Goal: Task Accomplishment & Management: Manage account settings

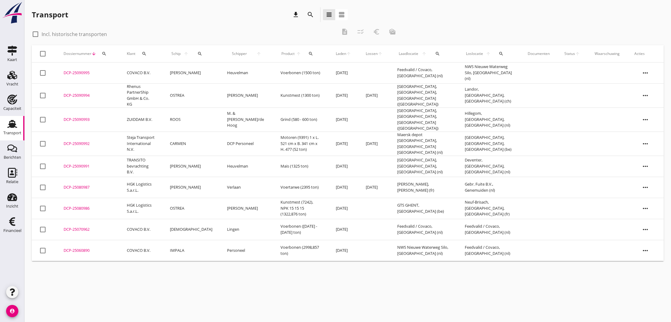
click at [79, 163] on div "DCP-25090991" at bounding box center [88, 166] width 49 height 6
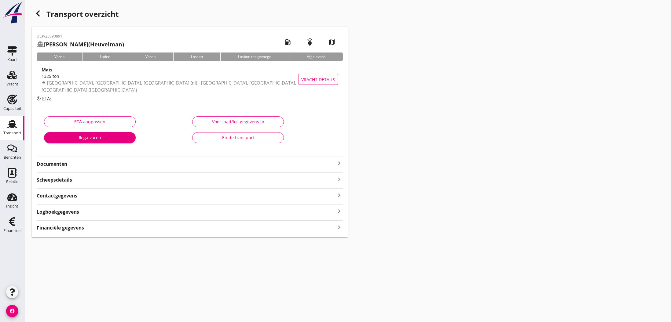
click at [340, 163] on icon "keyboard_arrow_right" at bounding box center [339, 163] width 7 height 7
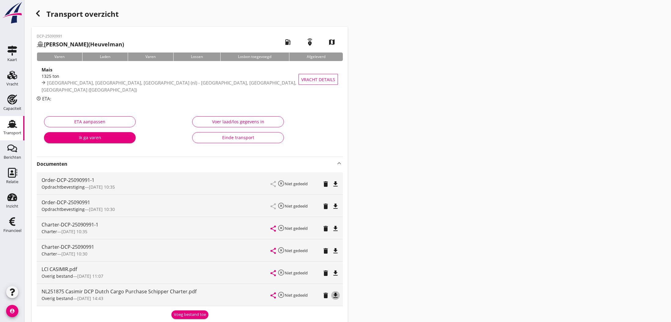
click at [336, 294] on icon "file_download" at bounding box center [335, 295] width 7 height 7
click at [336, 294] on icon "open_in_browser" at bounding box center [335, 295] width 7 height 7
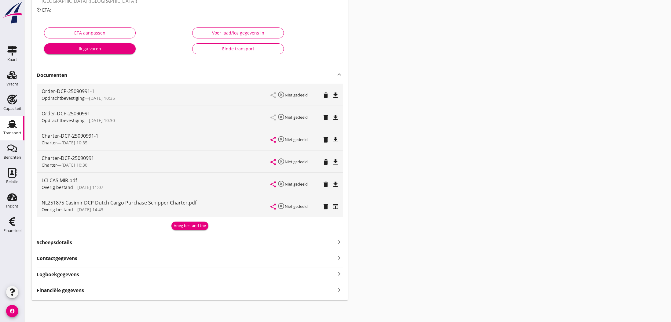
scroll to position [88, 0]
click at [196, 227] on div "Voeg bestand toe" at bounding box center [190, 227] width 32 height 6
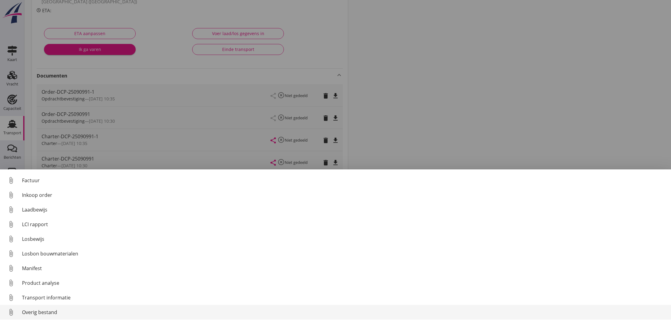
scroll to position [43, 0]
click at [95, 313] on div "Overig bestand" at bounding box center [344, 312] width 644 height 7
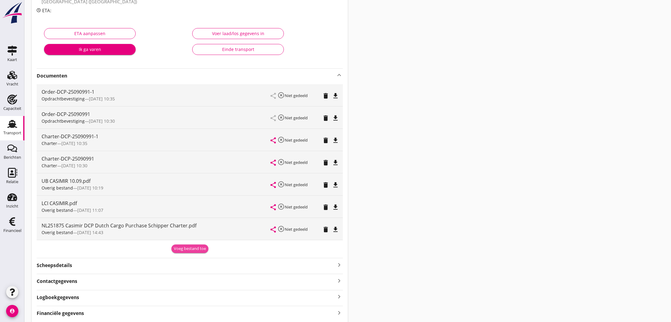
click at [189, 249] on div "Voeg bestand toe" at bounding box center [190, 249] width 32 height 6
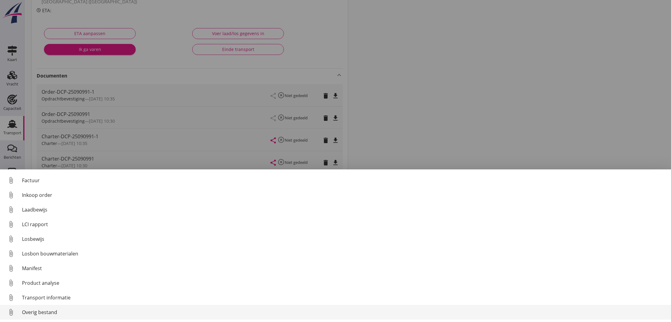
click at [60, 311] on div "Overig bestand" at bounding box center [344, 312] width 644 height 7
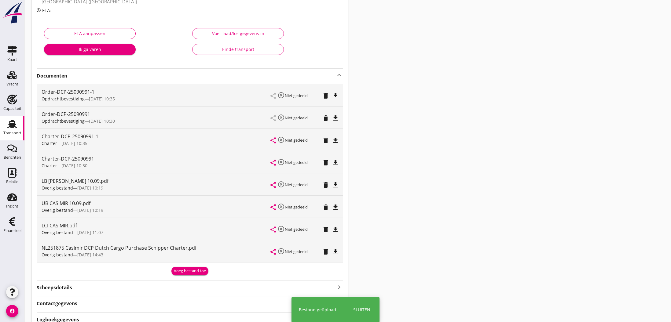
click at [185, 270] on div "Voeg bestand toe" at bounding box center [190, 271] width 32 height 6
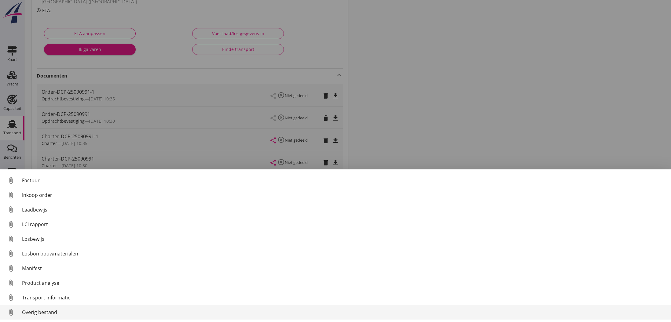
click at [147, 311] on div "Overig bestand" at bounding box center [344, 312] width 644 height 7
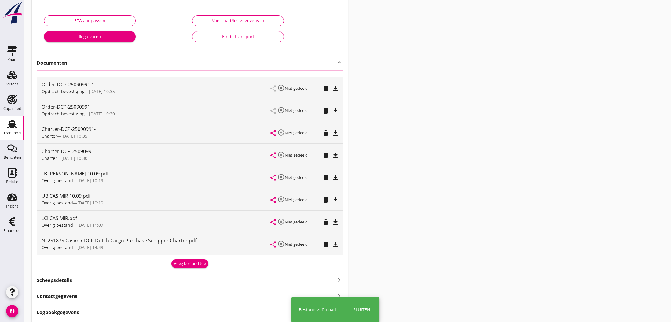
scroll to position [105, 0]
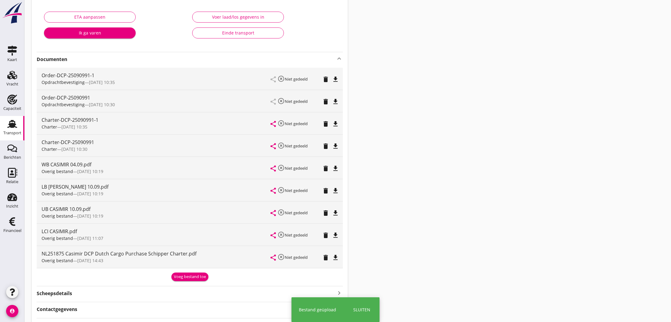
click at [185, 277] on div "Voeg bestand toe" at bounding box center [190, 277] width 32 height 6
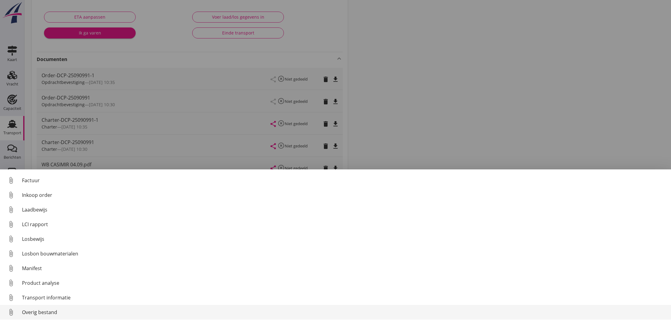
click at [35, 310] on div "Overig bestand" at bounding box center [344, 312] width 644 height 7
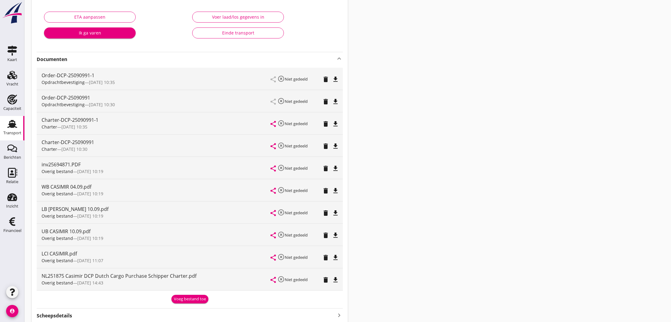
click at [335, 213] on icon "file_download" at bounding box center [335, 213] width 7 height 7
click at [335, 213] on icon "open_in_browser" at bounding box center [335, 213] width 7 height 7
click at [336, 213] on icon "open_in_browser" at bounding box center [335, 213] width 7 height 7
click at [336, 235] on icon "file_download" at bounding box center [335, 235] width 7 height 7
click at [336, 235] on icon "open_in_browser" at bounding box center [335, 235] width 7 height 7
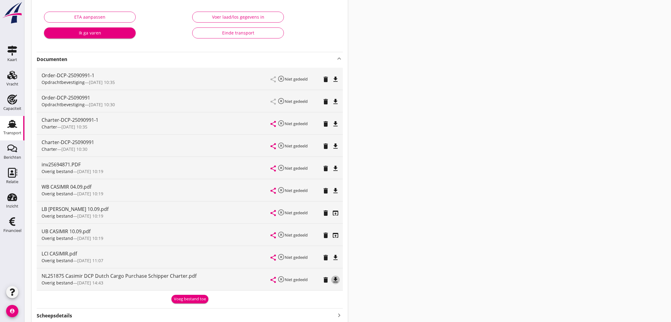
click at [335, 279] on icon "file_download" at bounding box center [335, 280] width 7 height 7
click at [335, 279] on icon "open_in_browser" at bounding box center [335, 280] width 7 height 7
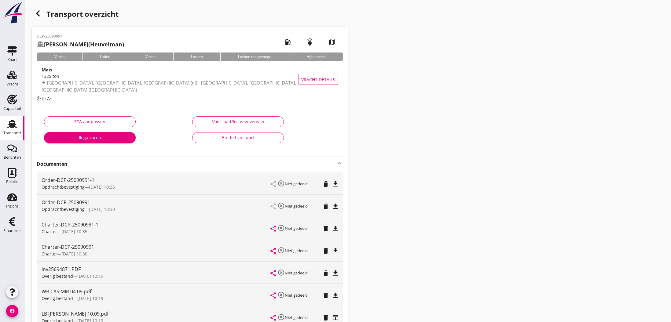
scroll to position [0, 0]
click at [228, 124] on div "Voer laad/los gegevens in" at bounding box center [237, 122] width 81 height 6
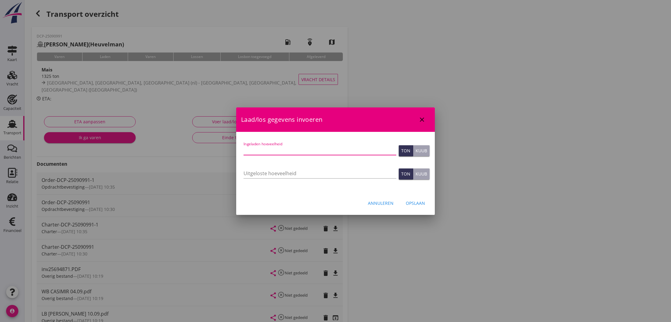
click at [285, 149] on input "Ingeladen hoeveelheid" at bounding box center [320, 150] width 153 height 10
type input "1330.057"
click at [258, 174] on input "Uitgeloste hoeveelheid" at bounding box center [320, 174] width 153 height 10
type input "1330.057"
click at [418, 204] on div "Opslaan" at bounding box center [415, 203] width 19 height 6
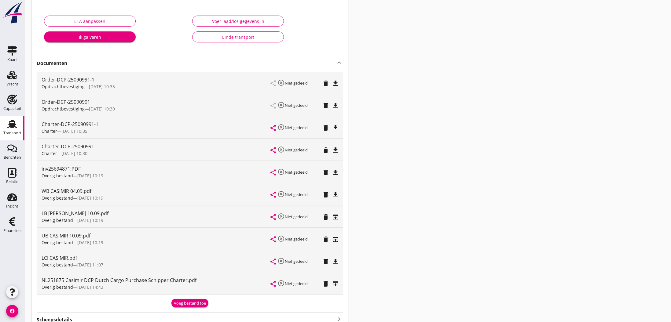
scroll to position [96, 0]
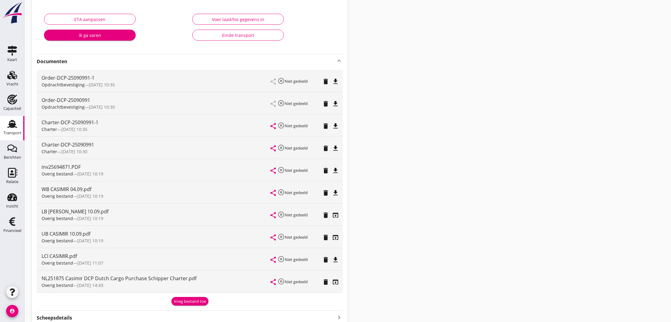
click at [337, 194] on icon "file_download" at bounding box center [335, 192] width 7 height 7
click at [337, 194] on icon "open_in_browser" at bounding box center [335, 192] width 7 height 7
click at [335, 215] on icon "open_in_browser" at bounding box center [335, 215] width 7 height 7
click at [337, 239] on icon "open_in_browser" at bounding box center [335, 237] width 7 height 7
click at [334, 281] on icon "open_in_browser" at bounding box center [335, 282] width 7 height 7
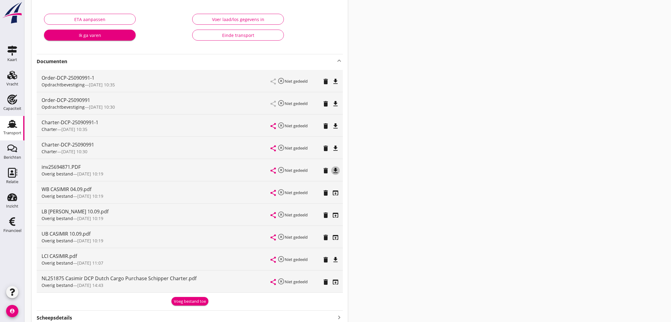
click at [334, 171] on icon "file_download" at bounding box center [335, 170] width 7 height 7
click at [334, 171] on icon "open_in_browser" at bounding box center [335, 170] width 7 height 7
click at [185, 303] on div "Voeg bestand toe" at bounding box center [190, 302] width 32 height 6
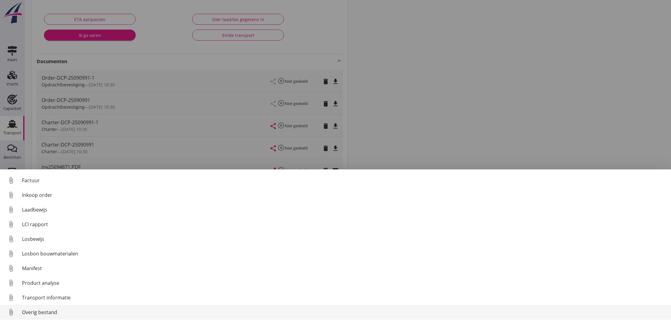
click at [56, 314] on div "Overig bestand" at bounding box center [344, 312] width 644 height 7
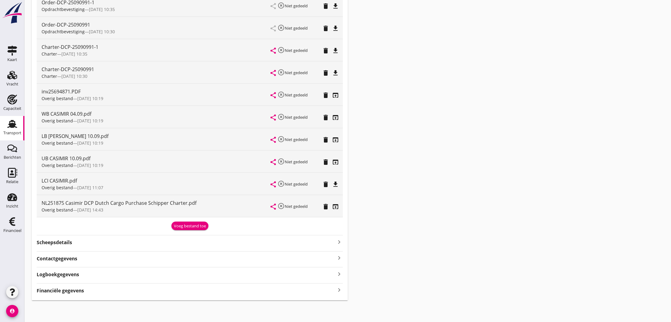
scroll to position [171, 0]
click at [86, 291] on div "Financiële gegevens keyboard_arrow_right" at bounding box center [190, 291] width 306 height 8
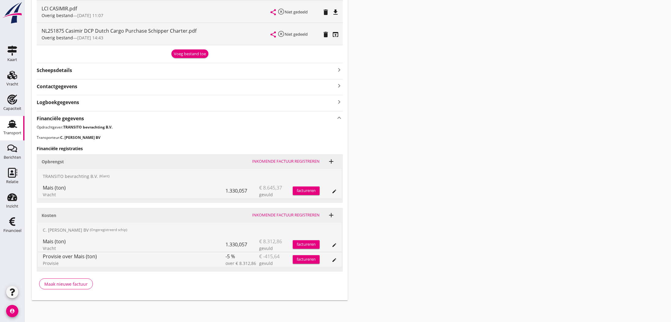
scroll to position [343, 0]
click at [72, 284] on div "Maak nieuwe factuur" at bounding box center [65, 284] width 43 height 6
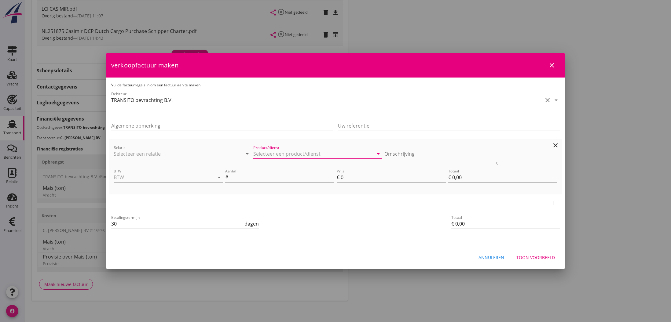
click at [264, 154] on input "Product/dienst" at bounding box center [313, 154] width 120 height 10
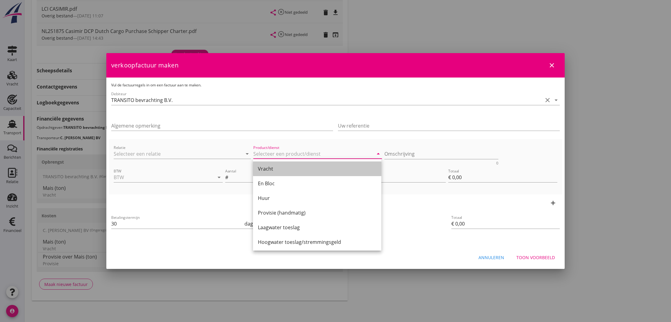
click at [278, 168] on div "Vracht" at bounding box center [317, 168] width 119 height 7
type input "Vracht"
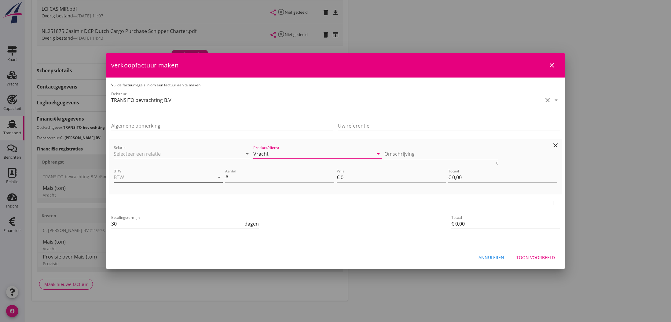
click at [178, 178] on input "BTW" at bounding box center [160, 178] width 92 height 10
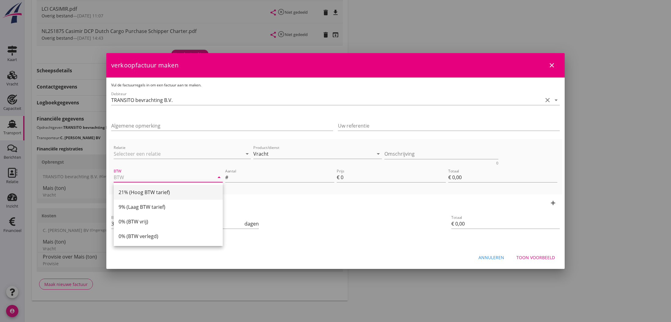
click at [168, 190] on div "21% (Hoog BTW tarief)" at bounding box center [168, 192] width 99 height 7
type input "21% (Hoog BTW tarief)"
click at [251, 179] on input "Aantal" at bounding box center [281, 178] width 105 height 10
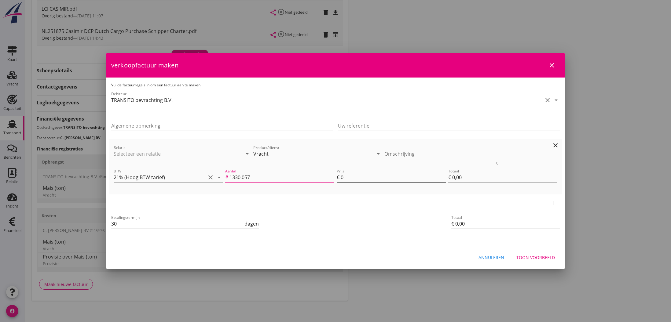
type input "1330.057"
click at [350, 178] on input "0" at bounding box center [393, 178] width 105 height 10
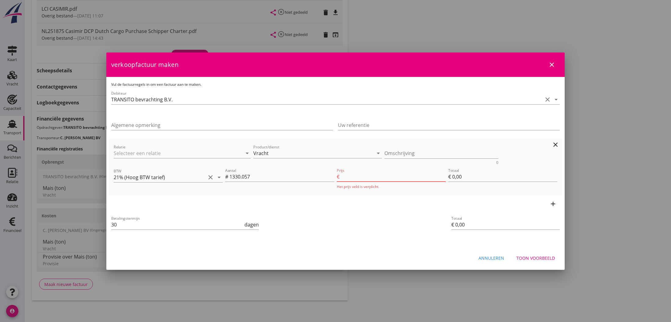
type input "6"
type input "€ 7.980,34"
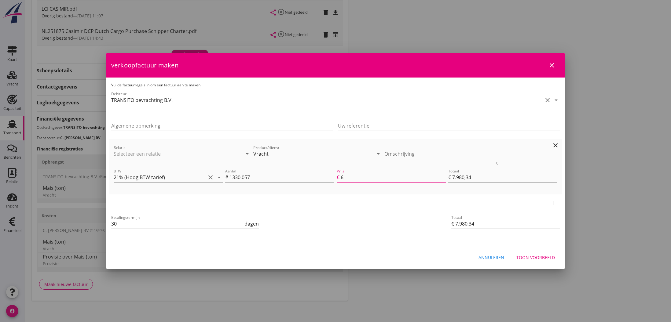
type input "6.5"
type input "€ 8.645,37"
type input "6.50"
click at [553, 202] on icon "add" at bounding box center [552, 203] width 7 height 7
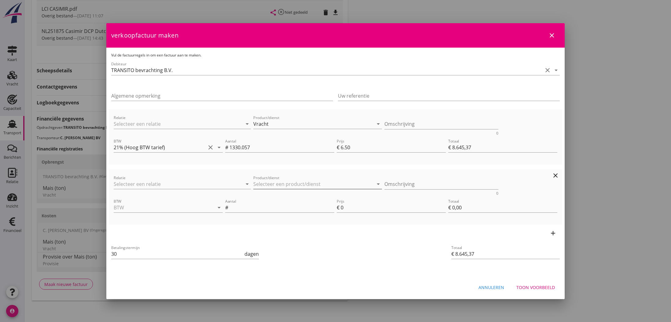
click at [272, 183] on input "Product/dienst" at bounding box center [313, 184] width 120 height 10
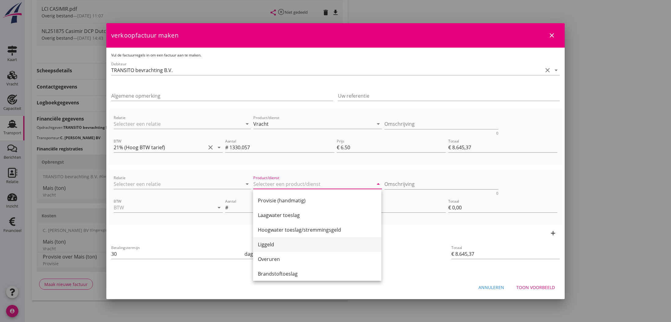
scroll to position [43, 0]
click at [278, 244] on div "Liggeld" at bounding box center [317, 244] width 119 height 7
type input "Liggeld"
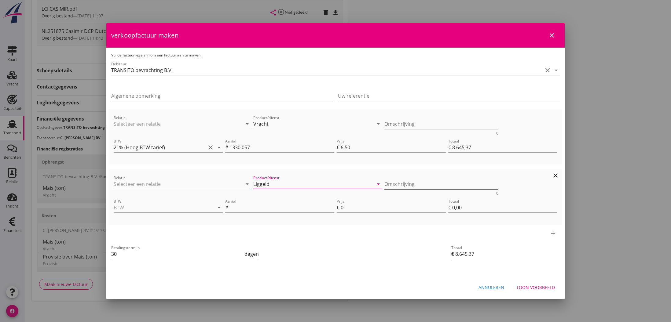
click at [398, 183] on textarea "Omschrijving" at bounding box center [441, 184] width 114 height 10
type textarea "0"
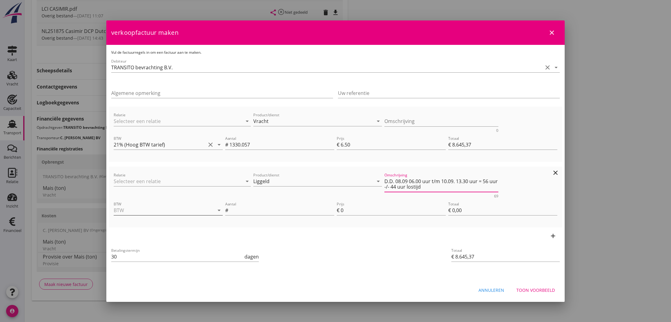
type textarea "D.D. 08.09 06.00 uur t/m 10.09. 13.30 uur = 56 uur -/- 44 uur lostijd"
click at [192, 206] on input "BTW" at bounding box center [160, 211] width 92 height 10
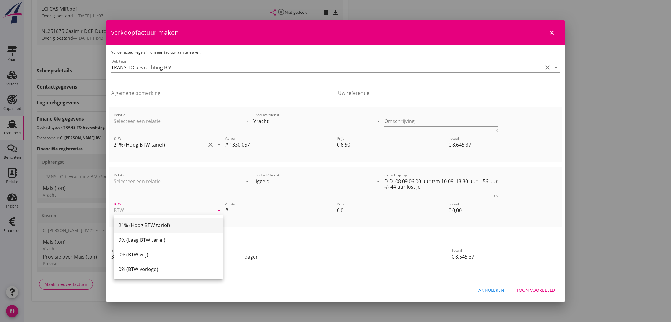
click at [182, 223] on div "21% (Hoog BTW tarief)" at bounding box center [168, 225] width 99 height 7
type input "21% (Hoog BTW tarief)"
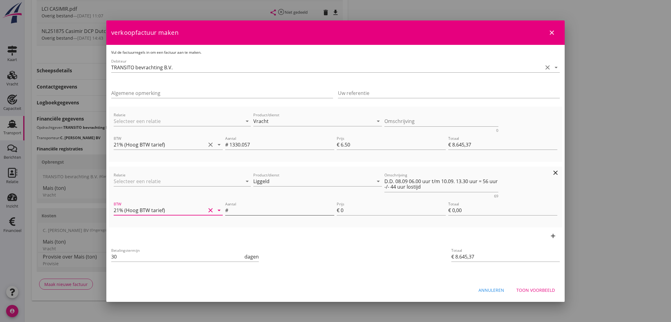
click at [248, 211] on input "Aantal" at bounding box center [281, 211] width 105 height 10
type input "12"
click at [343, 210] on input "0" at bounding box center [393, 211] width 105 height 10
click at [340, 211] on div "€" at bounding box center [339, 210] width 4 height 7
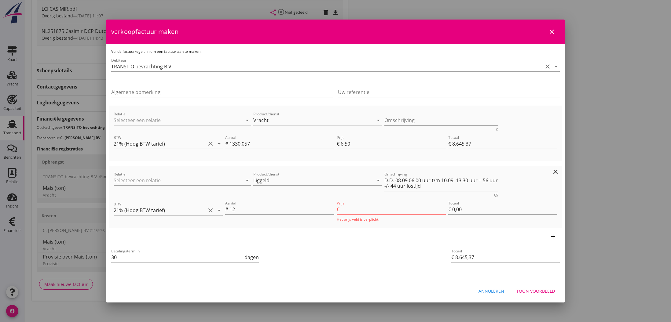
type input "€ 8.681,37"
type input "3"
type input "€ 36,00"
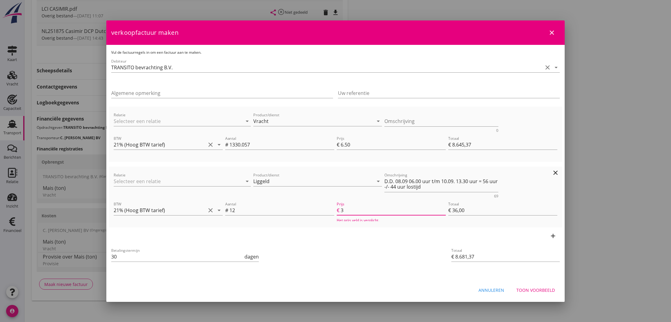
type input "€ 9.065,37"
type input "35"
type input "€ 420,00"
type input "€ 9.067,77"
type input "35.2"
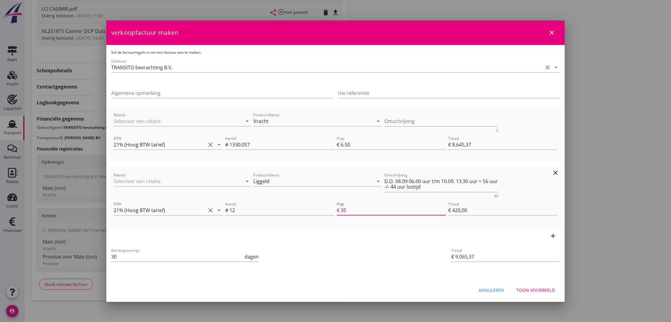
type input "€ 422,40"
type input "€ 9.068,73"
type input "35.28"
type input "€ 423,36"
type input "€ 9.068,75"
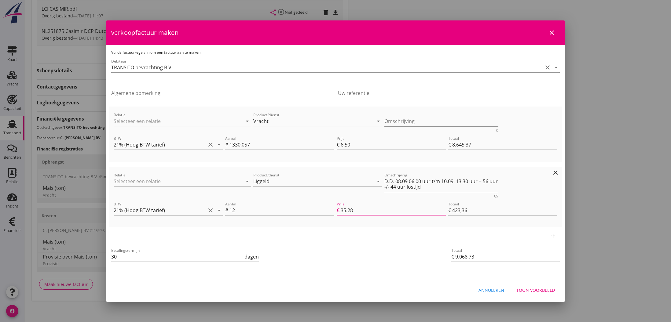
type input "35.282"
type input "€ 423,38"
type input "€ 9.068,76"
type input "35.2821"
type input "€ 423,39"
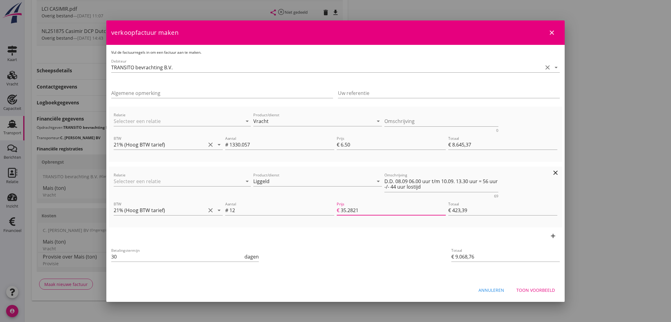
type input "€ 9.068,75"
type input "35.282"
type input "€ 423,38"
type input "35.282"
click at [348, 248] on div "Betalingstermijn 30 dagen" at bounding box center [260, 257] width 300 height 23
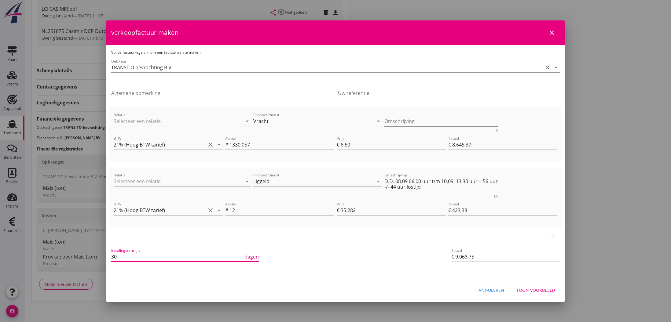
drag, startPoint x: 117, startPoint y: 257, endPoint x: 112, endPoint y: 258, distance: 5.9
click at [112, 258] on input "30" at bounding box center [177, 257] width 132 height 10
type input "21"
click at [545, 292] on div "Toon voorbeeld" at bounding box center [535, 290] width 39 height 6
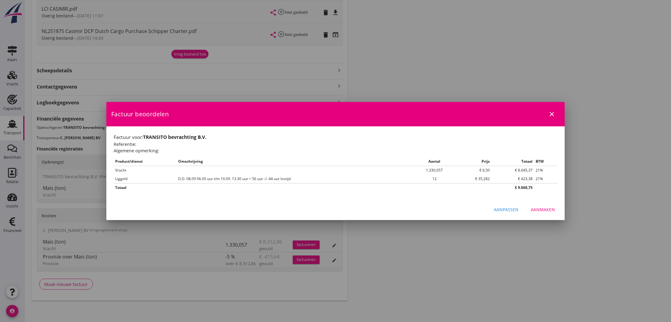
click at [541, 208] on div "Aanmaken" at bounding box center [543, 210] width 24 height 6
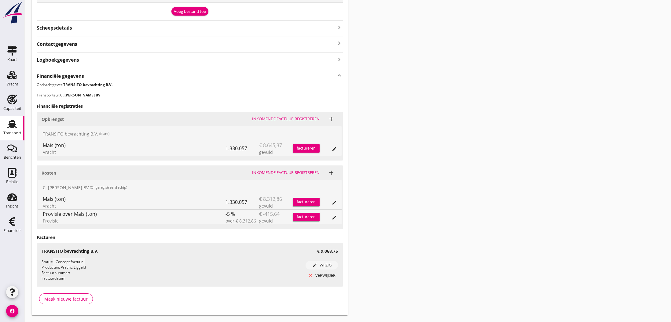
scroll to position [387, 0]
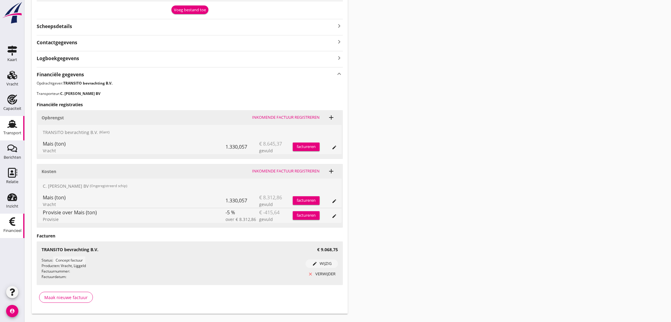
click at [11, 225] on use at bounding box center [12, 222] width 6 height 9
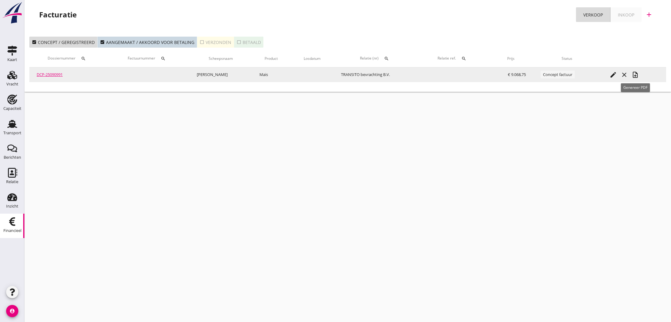
click at [637, 76] on icon "note_add" at bounding box center [635, 74] width 7 height 7
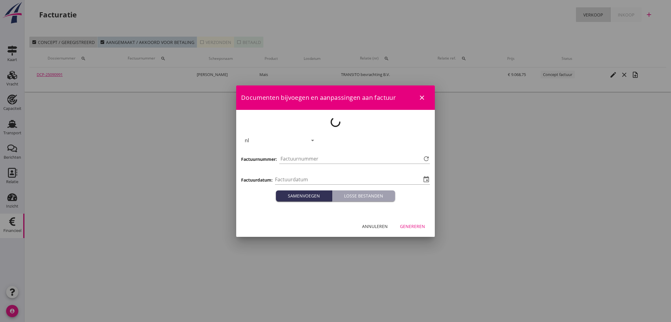
type input "[DATE]"
type input "790"
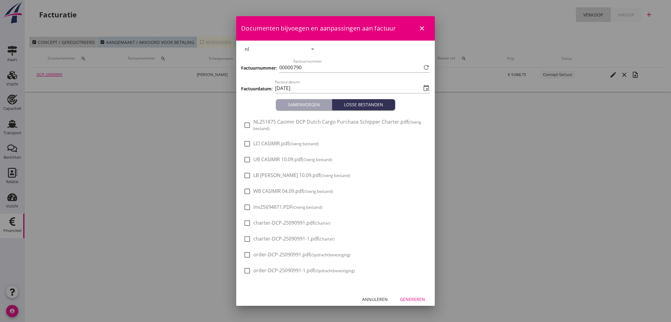
click at [410, 300] on div "Genereren" at bounding box center [412, 299] width 25 height 6
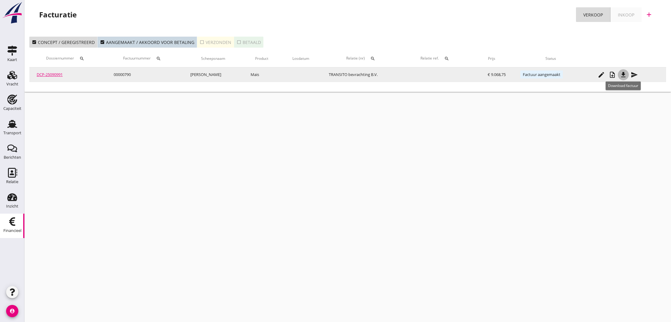
click at [623, 75] on icon "file_download" at bounding box center [623, 74] width 7 height 7
click at [635, 75] on icon "send" at bounding box center [634, 74] width 7 height 7
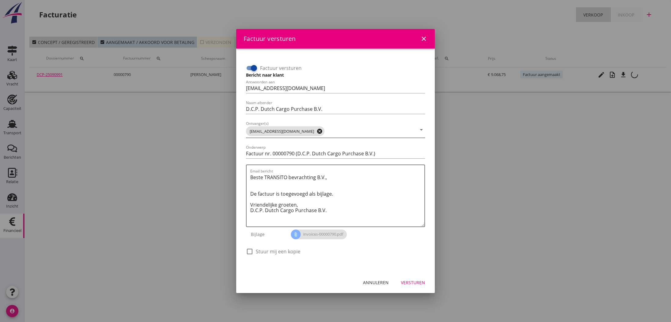
click at [317, 130] on icon "cancel" at bounding box center [320, 131] width 6 height 6
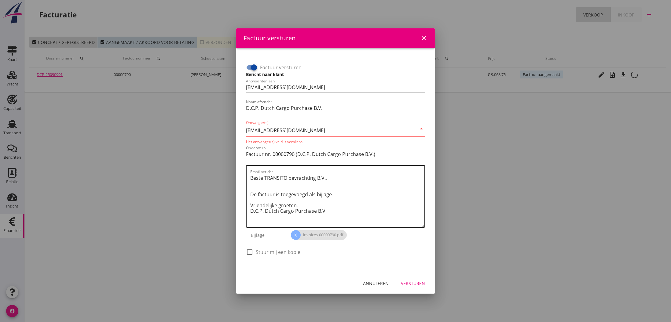
type input "[EMAIL_ADDRESS][DOMAIN_NAME]"
click at [346, 191] on textarea "Beste TRANSITO bevrachting B.V., De factuur is toegevoegd als bijlage. Vriendel…" at bounding box center [337, 200] width 174 height 54
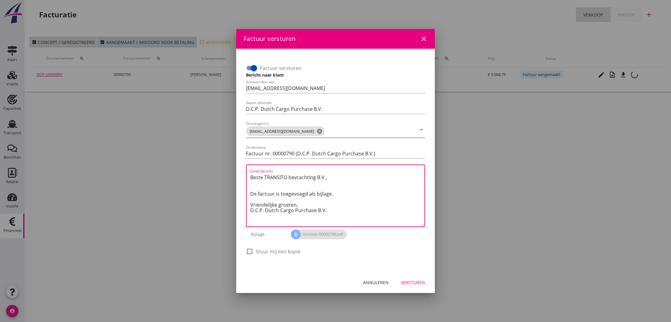
click at [411, 282] on div "Versturen" at bounding box center [413, 283] width 24 height 6
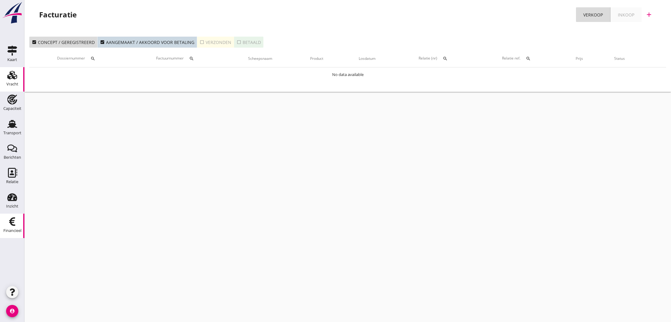
click at [13, 75] on use at bounding box center [12, 75] width 10 height 9
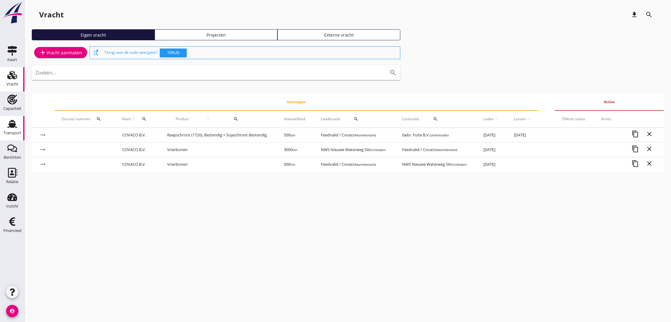
click at [14, 128] on icon "Transport" at bounding box center [12, 124] width 10 height 10
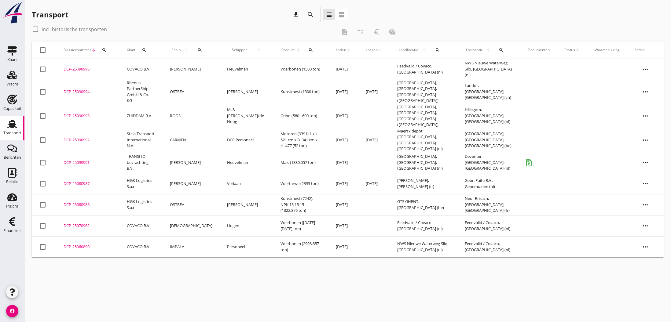
click at [75, 202] on div "DCP-25080986" at bounding box center [88, 205] width 49 height 6
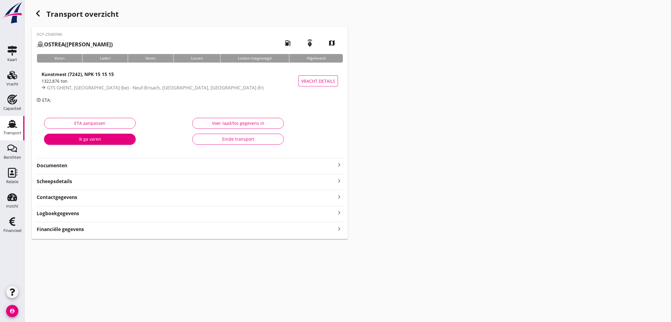
type input "1322.876"
click at [231, 124] on div "Voer laad/los gegevens in" at bounding box center [237, 123] width 81 height 6
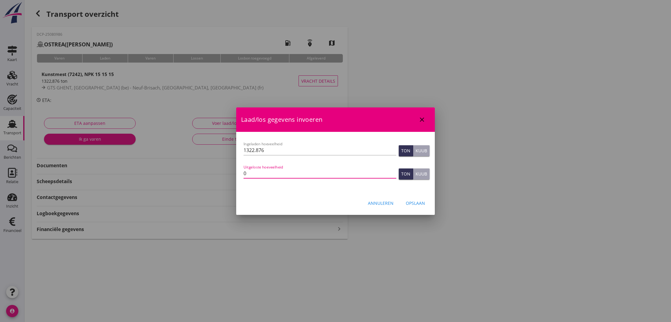
click at [250, 174] on input "0" at bounding box center [320, 174] width 153 height 10
type input "1338.160"
click at [418, 203] on div "Opslaan" at bounding box center [415, 203] width 19 height 6
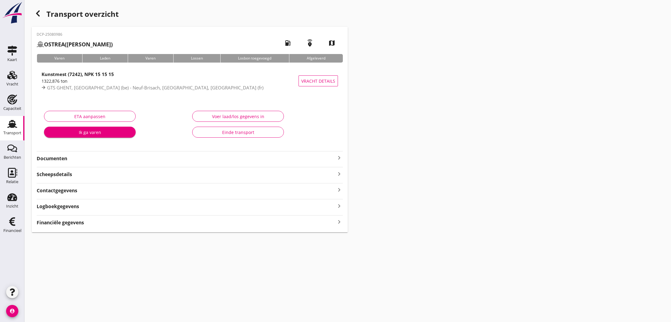
click at [340, 221] on icon "keyboard_arrow_right" at bounding box center [339, 222] width 7 height 8
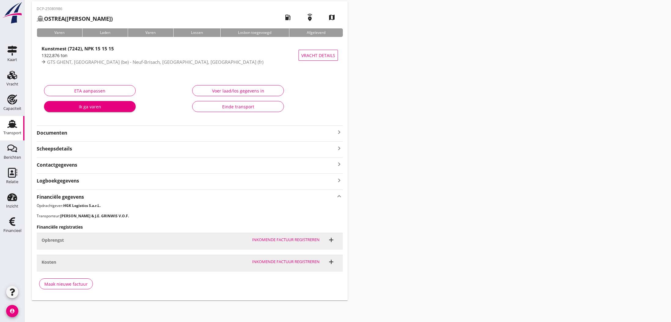
scroll to position [25, 0]
click at [71, 283] on div "Maak nieuwe factuur" at bounding box center [65, 284] width 43 height 6
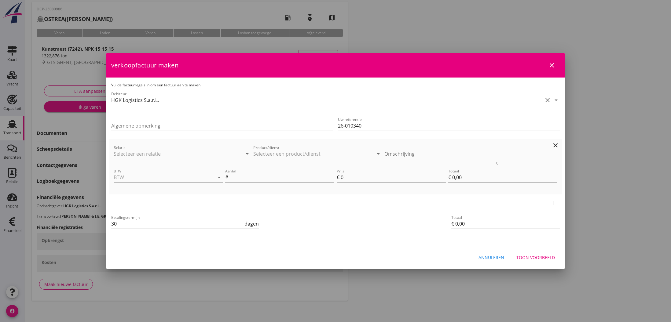
click at [259, 152] on input "Product/dienst" at bounding box center [313, 154] width 120 height 10
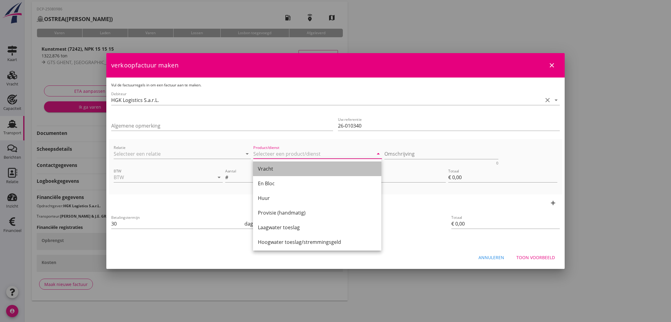
click at [265, 170] on div "Vracht" at bounding box center [317, 168] width 119 height 7
type input "Vracht"
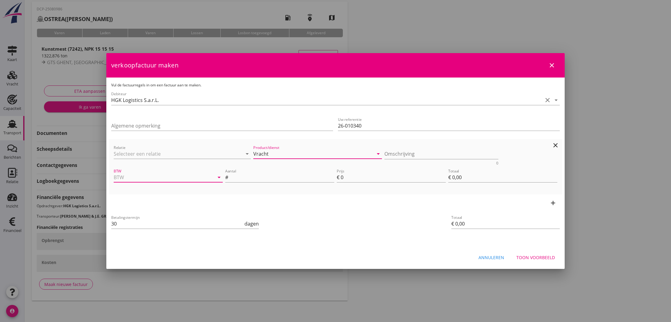
click at [175, 178] on input "BTW" at bounding box center [160, 178] width 92 height 10
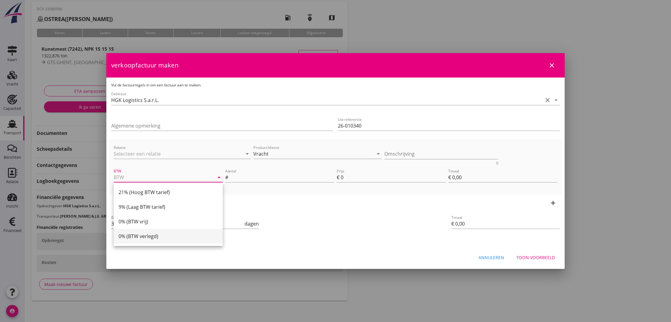
click at [144, 237] on div "0% (BTW verlegd)" at bounding box center [168, 236] width 99 height 7
type input "0% (BTW verlegd)"
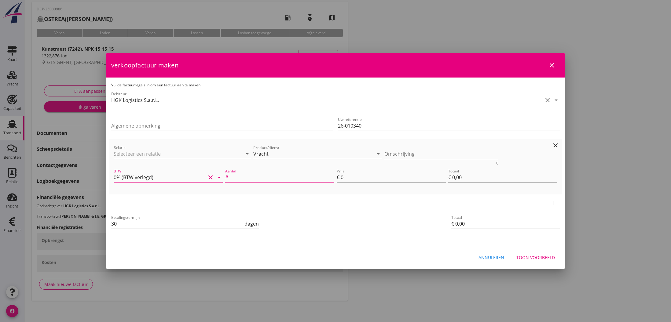
click at [244, 178] on input "Aantal" at bounding box center [281, 178] width 105 height 10
type input "1322.876"
click at [346, 178] on input "0" at bounding box center [393, 178] width 105 height 10
type input "1"
type input "€ 1.322,88"
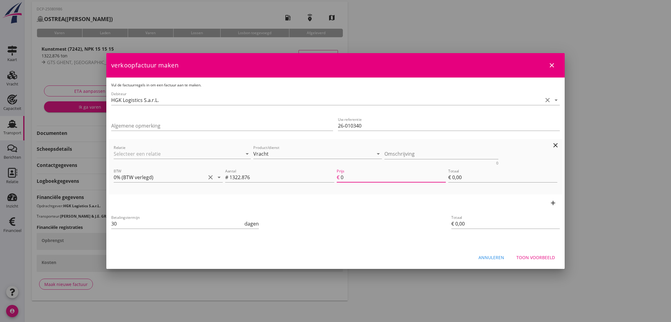
type input "€ 1.322,88"
type input "18"
type input "€ 23.811,77"
type input "18.5"
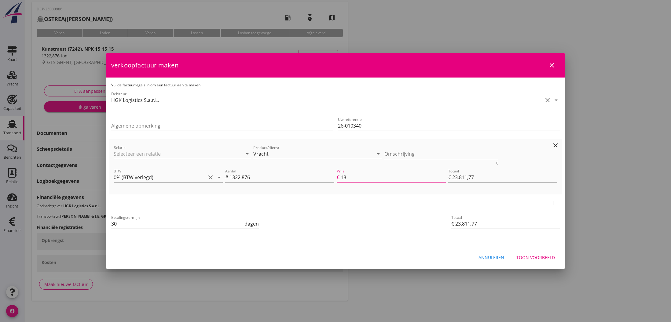
type input "€ 24.473,21"
type input "18.50"
click at [534, 258] on div "Toon voorbeeld" at bounding box center [535, 258] width 39 height 6
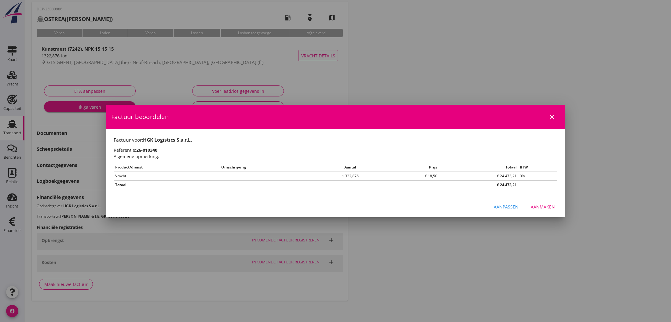
click at [540, 208] on div "Aanmaken" at bounding box center [543, 207] width 24 height 6
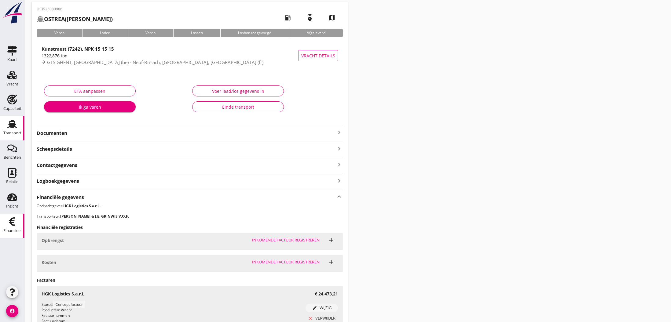
click at [12, 222] on use at bounding box center [12, 222] width 6 height 9
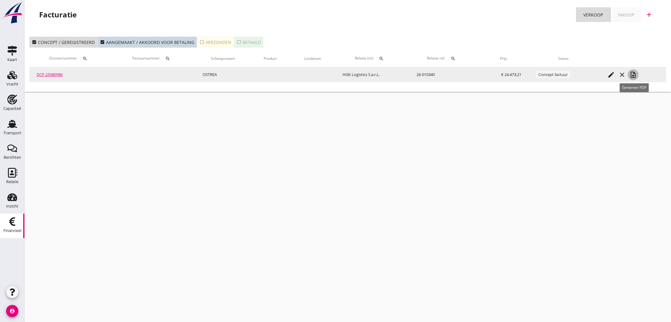
click at [634, 75] on icon "note_add" at bounding box center [632, 74] width 7 height 7
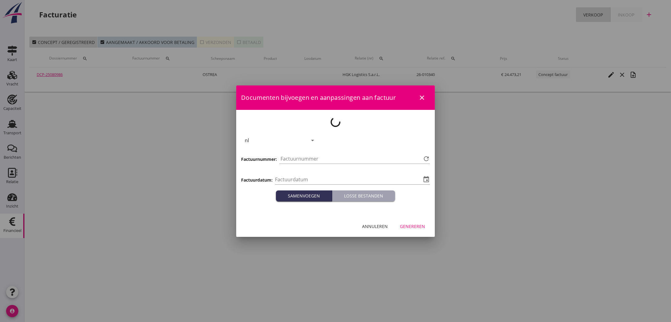
type input "[DATE]"
type input "791"
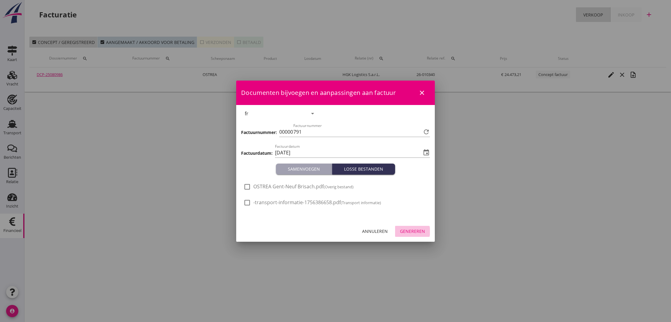
click at [417, 230] on div "Genereren" at bounding box center [412, 231] width 25 height 6
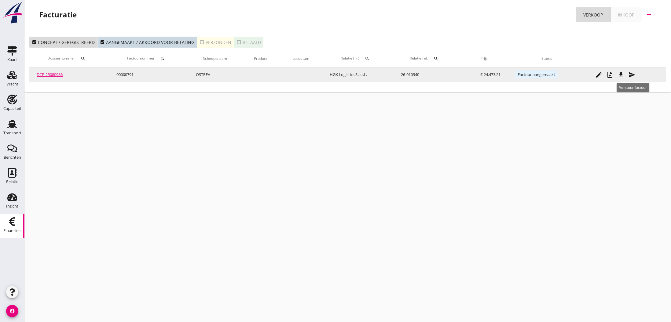
click at [632, 76] on icon "send" at bounding box center [631, 74] width 7 height 7
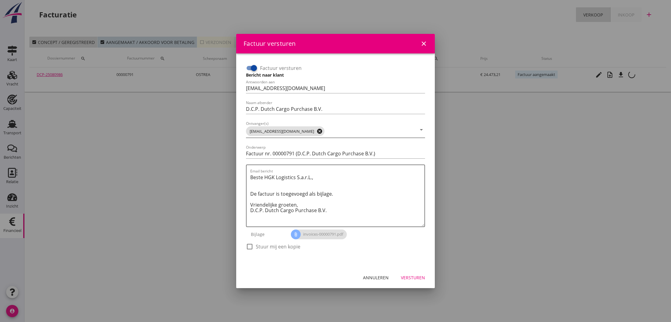
click at [317, 132] on icon "cancel" at bounding box center [320, 131] width 6 height 6
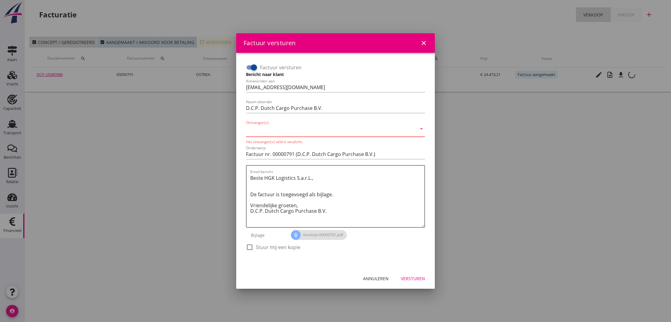
click at [307, 132] on input "Ontvanger(s)" at bounding box center [331, 131] width 171 height 10
type input "[EMAIL_ADDRESS][DOMAIN_NAME]"
click at [340, 189] on textarea "Beste HGK Logistics S.a.r.L., De factuur is toegevoegd als bijlage. Vriendelijk…" at bounding box center [337, 200] width 174 height 54
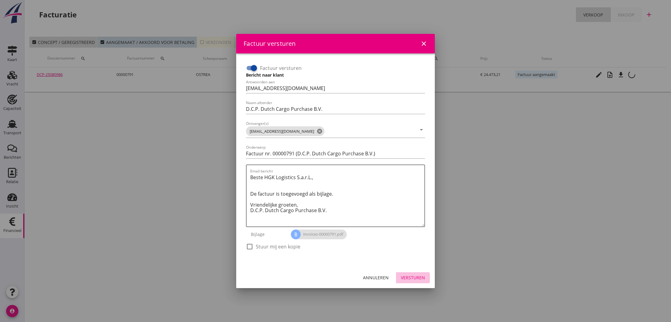
click at [418, 278] on div "Versturen" at bounding box center [413, 278] width 24 height 6
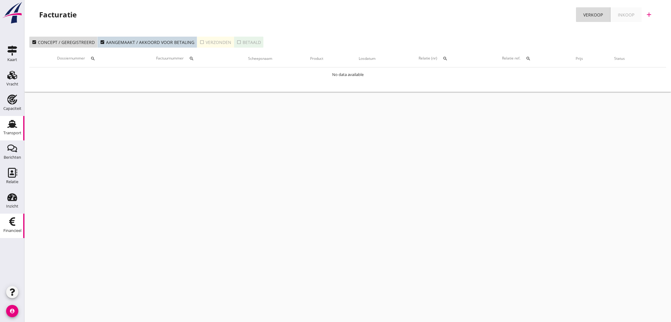
click at [11, 126] on use at bounding box center [12, 124] width 10 height 8
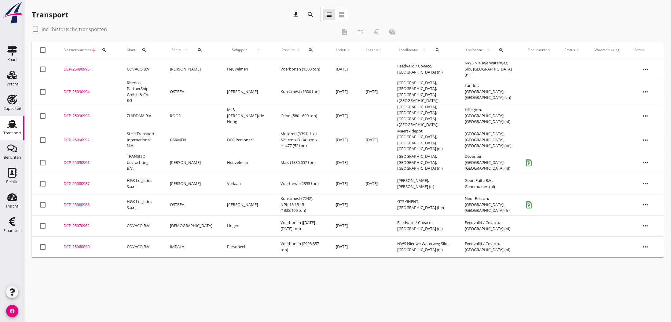
click at [81, 202] on div "DCP-25080986" at bounding box center [88, 205] width 49 height 6
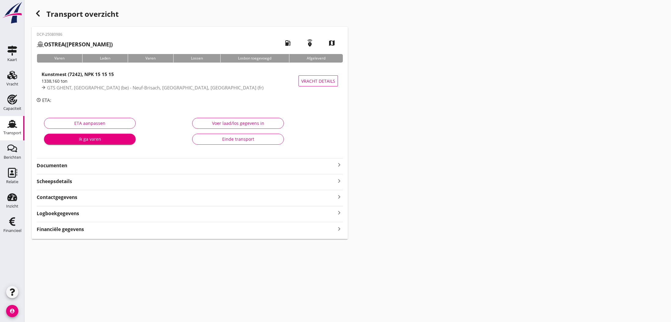
click at [339, 164] on icon "keyboard_arrow_right" at bounding box center [339, 164] width 7 height 7
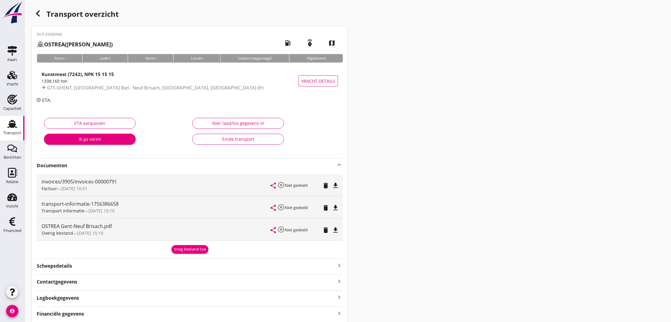
click at [196, 249] on div "Voeg bestand toe" at bounding box center [190, 250] width 32 height 6
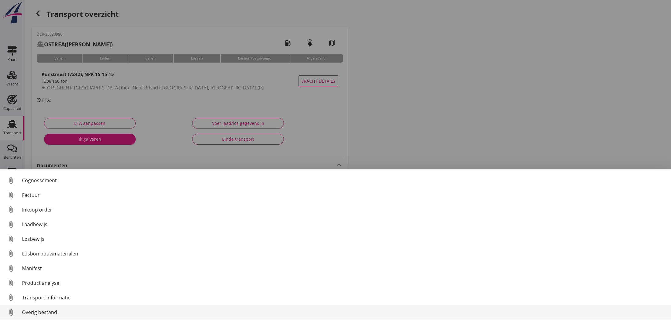
scroll to position [28, 0]
click at [66, 313] on div "Overig bestand" at bounding box center [344, 312] width 644 height 7
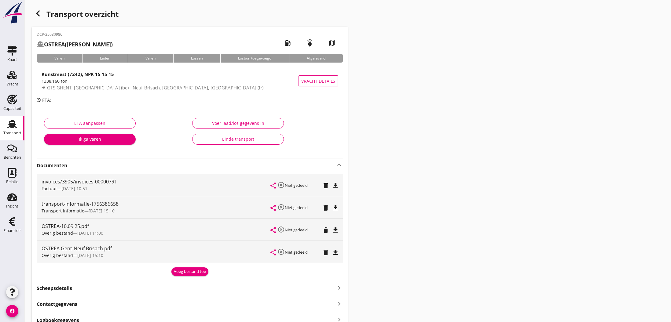
click at [235, 140] on div "Einde transport" at bounding box center [237, 139] width 81 height 6
click at [235, 140] on div "Voer laad/los gegevens in Einde transport" at bounding box center [264, 133] width 148 height 39
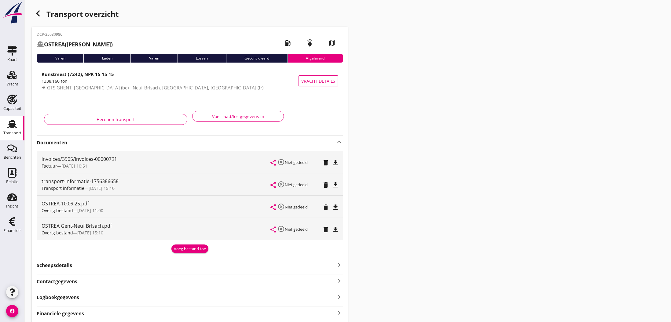
click at [37, 15] on icon "button" at bounding box center [37, 13] width 7 height 7
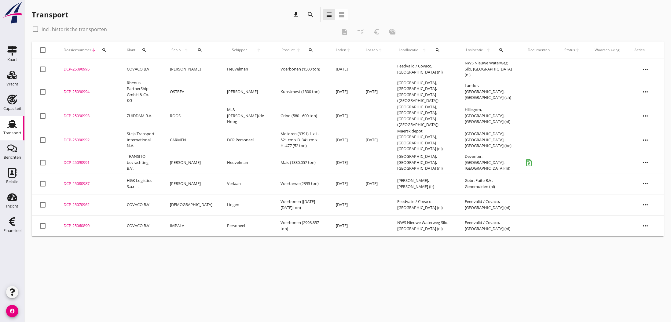
click at [37, 30] on div at bounding box center [35, 29] width 10 height 10
checkbox input "true"
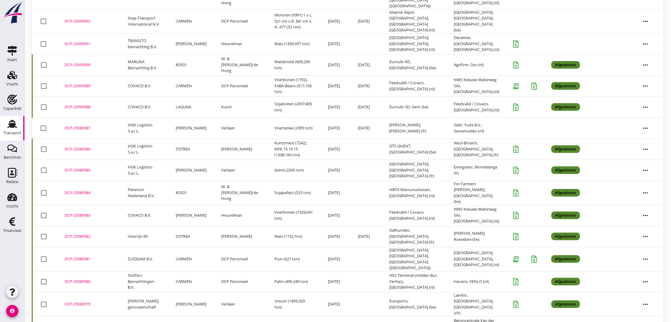
scroll to position [123, 0]
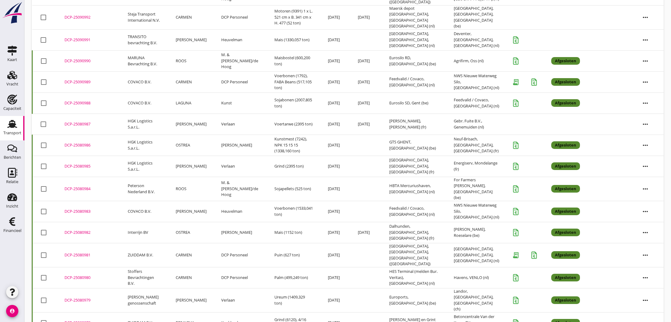
click at [81, 298] on div "DCP-25080979" at bounding box center [88, 301] width 49 height 6
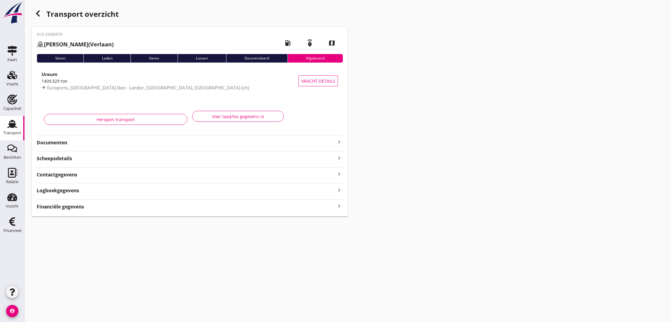
click at [336, 144] on icon "keyboard_arrow_right" at bounding box center [339, 141] width 7 height 7
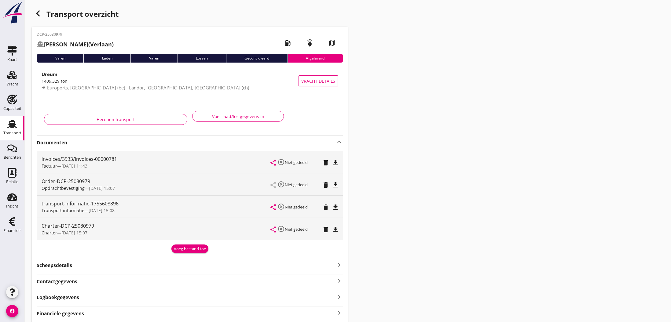
click at [333, 231] on icon "file_download" at bounding box center [335, 229] width 7 height 7
click at [334, 231] on icon "open_in_browser" at bounding box center [335, 229] width 7 height 7
click at [39, 13] on icon "button" at bounding box center [37, 13] width 7 height 7
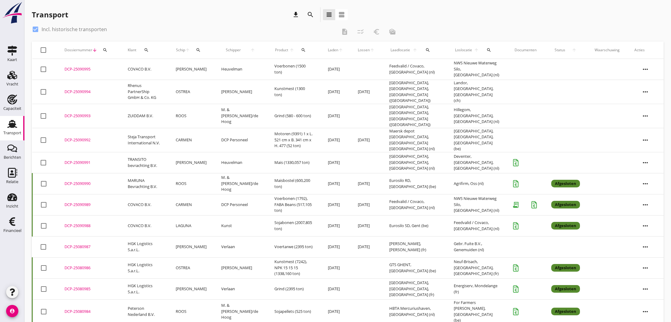
click at [39, 28] on div at bounding box center [35, 29] width 10 height 10
checkbox input "false"
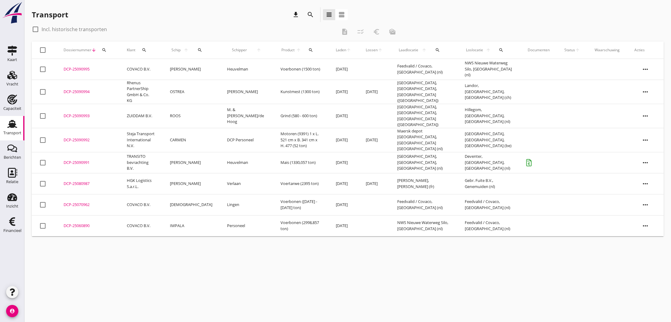
click at [75, 181] on div "DCP-25080987" at bounding box center [88, 184] width 49 height 6
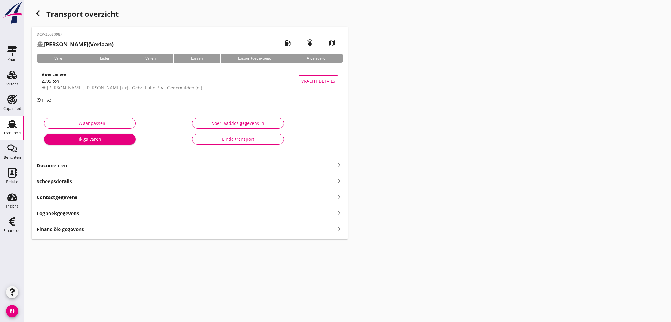
type input "2395"
type input "0"
click at [234, 124] on div "Voer laad/los gegevens in" at bounding box center [237, 123] width 81 height 6
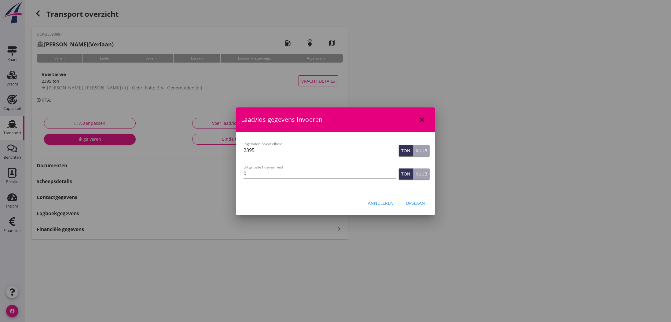
click at [384, 205] on div "Annuleren" at bounding box center [381, 203] width 26 height 6
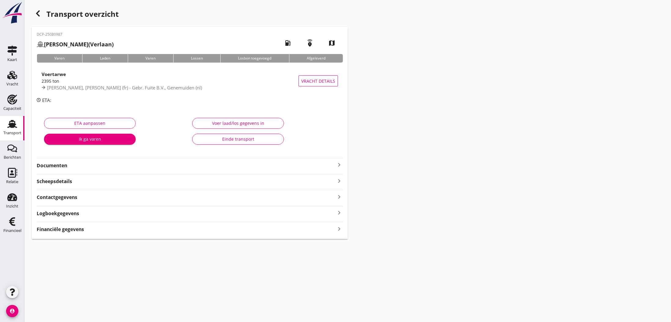
click at [228, 124] on div "Voer laad/los gegevens in" at bounding box center [237, 123] width 81 height 6
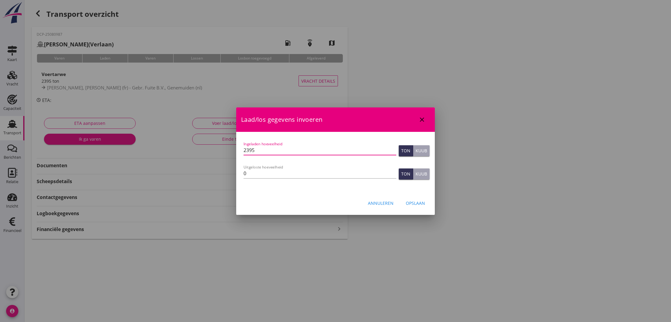
drag, startPoint x: 256, startPoint y: 151, endPoint x: 248, endPoint y: 152, distance: 8.0
click at [248, 152] on input "2395" at bounding box center [320, 150] width 153 height 10
type input "2200"
drag, startPoint x: 258, startPoint y: 171, endPoint x: 302, endPoint y: 184, distance: 45.8
click at [258, 171] on input "0" at bounding box center [320, 174] width 153 height 10
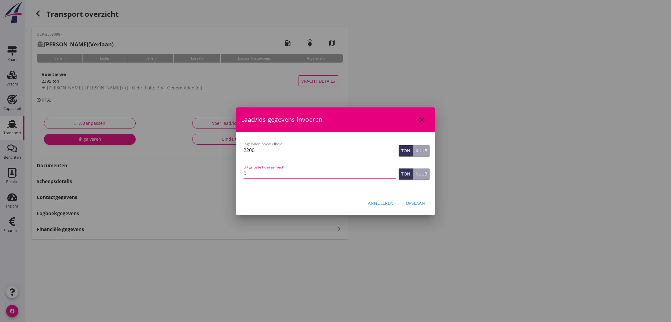
click at [415, 204] on div "Opslaan" at bounding box center [415, 203] width 19 height 6
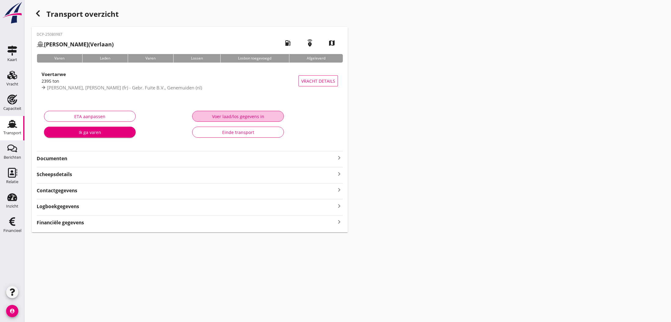
click at [222, 117] on div "Voer laad/los gegevens in" at bounding box center [237, 116] width 81 height 6
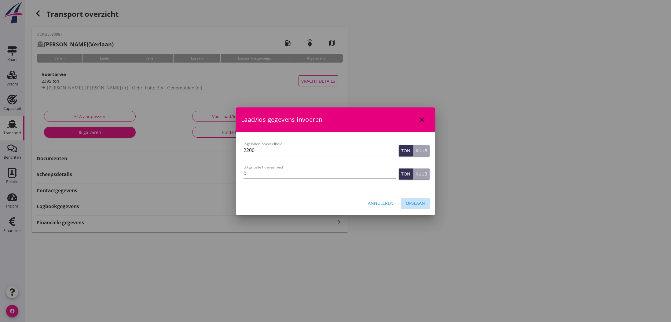
drag, startPoint x: 409, startPoint y: 202, endPoint x: 376, endPoint y: 189, distance: 35.6
click at [409, 202] on div "Opslaan" at bounding box center [415, 203] width 19 height 6
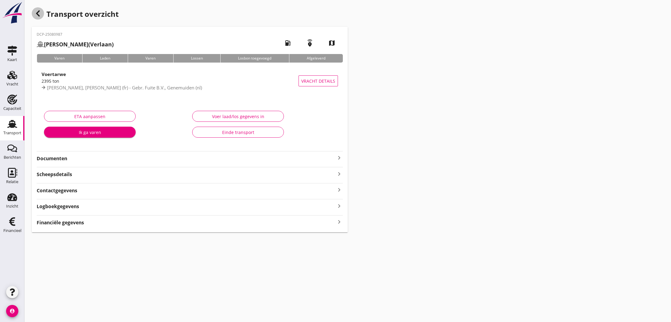
click at [38, 12] on icon "button" at bounding box center [37, 13] width 7 height 7
